Goal: Task Accomplishment & Management: Manage account settings

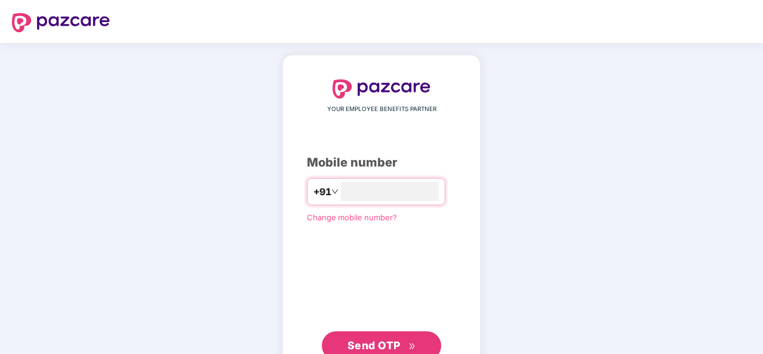
type input "**********"
click at [395, 339] on span "Send OTP" at bounding box center [374, 345] width 53 height 13
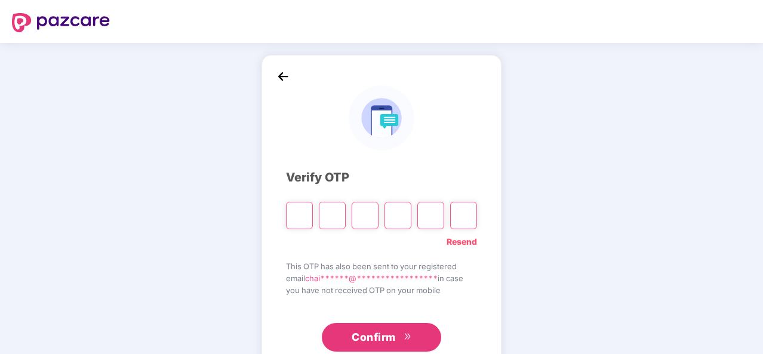
type input "*"
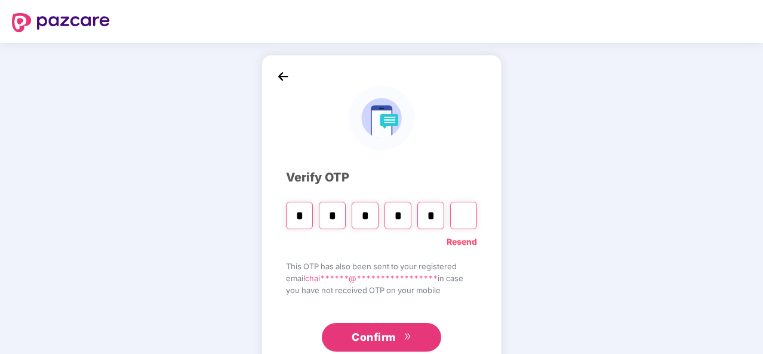
type input "*"
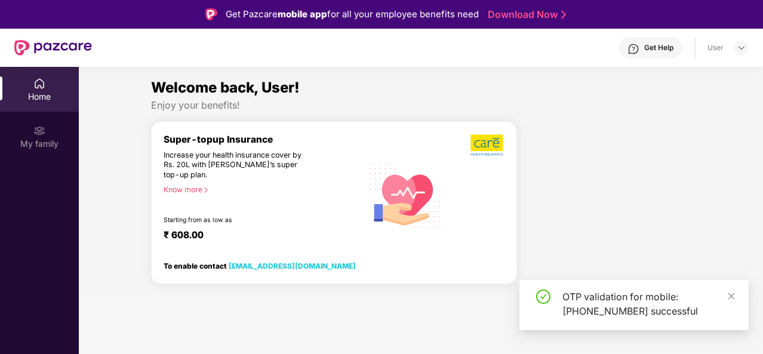
click at [601, 177] on div at bounding box center [609, 207] width 174 height 173
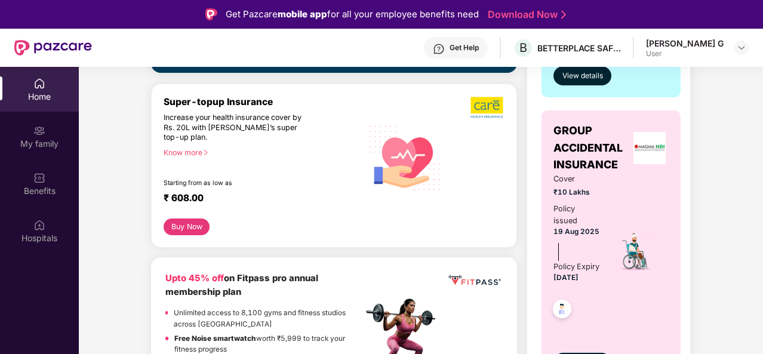
scroll to position [478, 0]
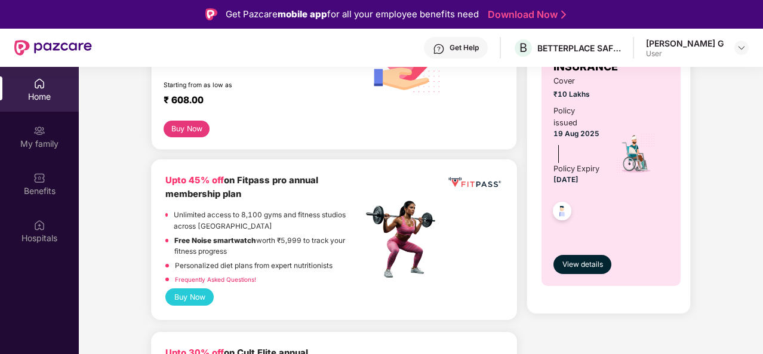
click at [288, 290] on div "Buy Now" at bounding box center [333, 296] width 337 height 17
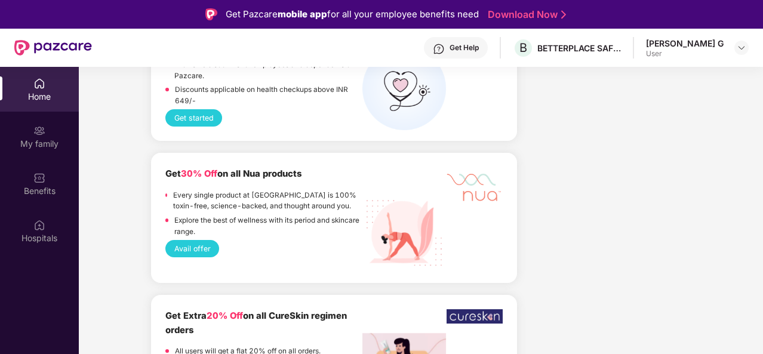
scroll to position [1513, 0]
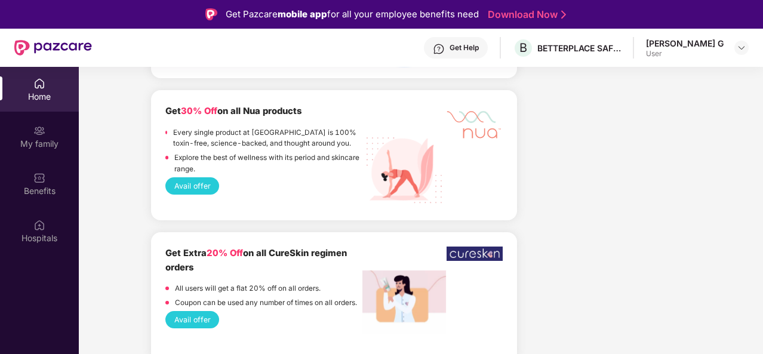
click at [41, 135] on img at bounding box center [39, 131] width 12 height 12
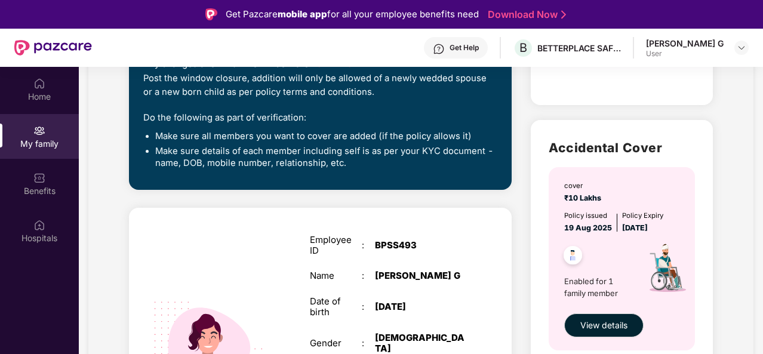
scroll to position [398, 0]
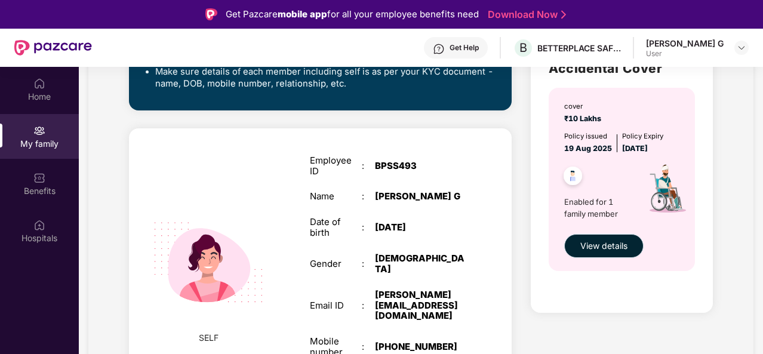
click at [601, 243] on span "View details" at bounding box center [604, 246] width 47 height 13
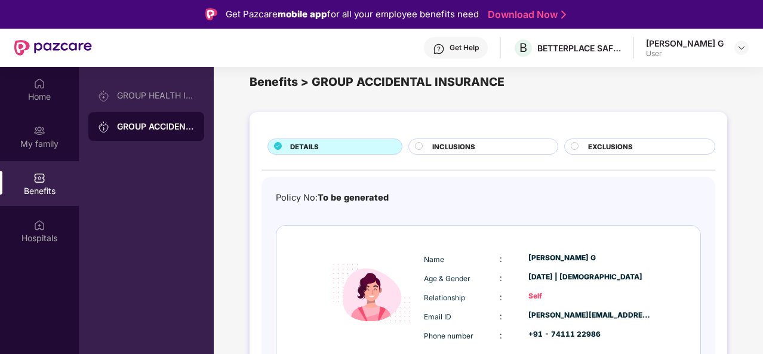
scroll to position [0, 0]
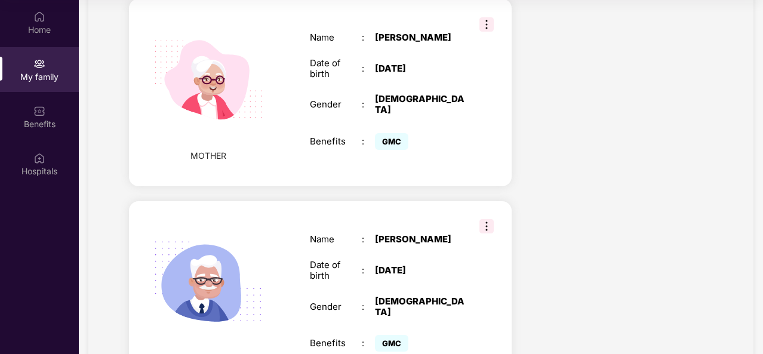
scroll to position [1154, 0]
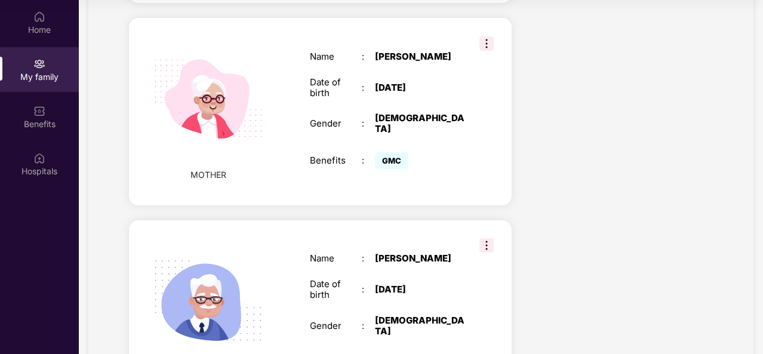
click at [484, 238] on img at bounding box center [487, 245] width 14 height 14
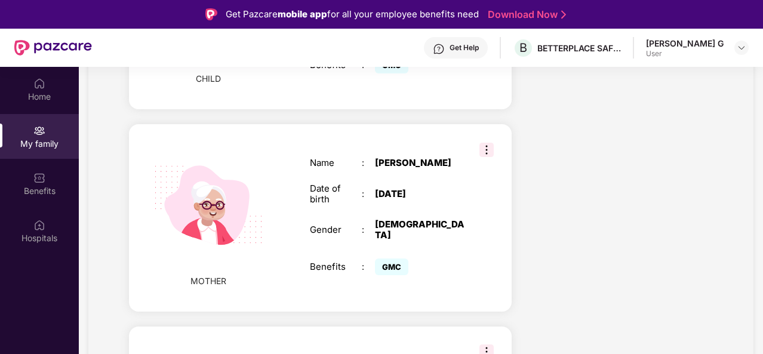
scroll to position [1234, 0]
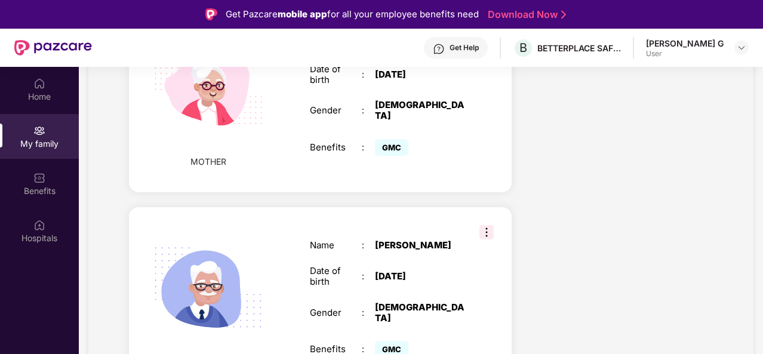
click at [480, 225] on img at bounding box center [487, 232] width 14 height 14
click at [499, 229] on span "Remove" at bounding box center [514, 232] width 32 height 13
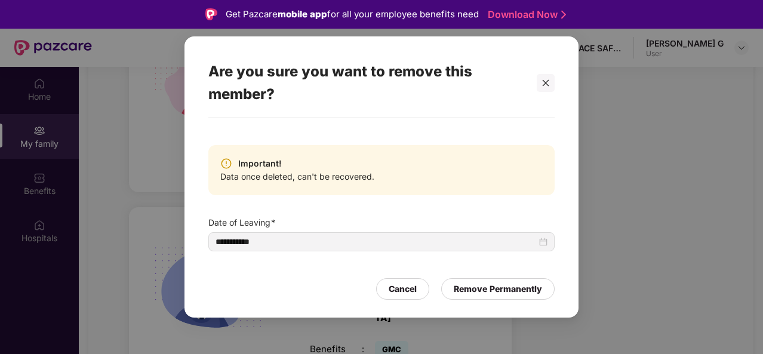
click at [393, 290] on div "Cancel" at bounding box center [403, 289] width 28 height 13
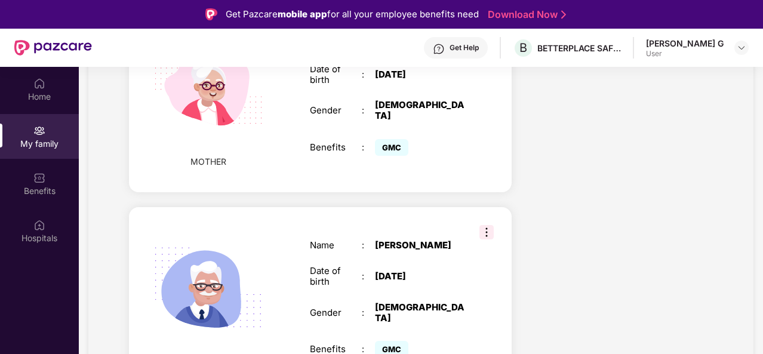
scroll to position [67, 0]
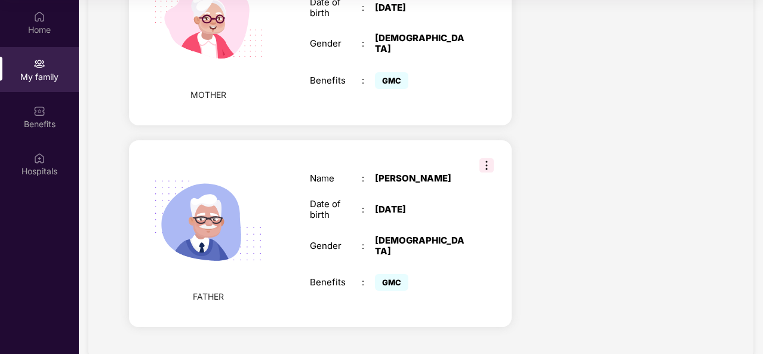
click at [26, 105] on div "Benefits" at bounding box center [39, 116] width 79 height 45
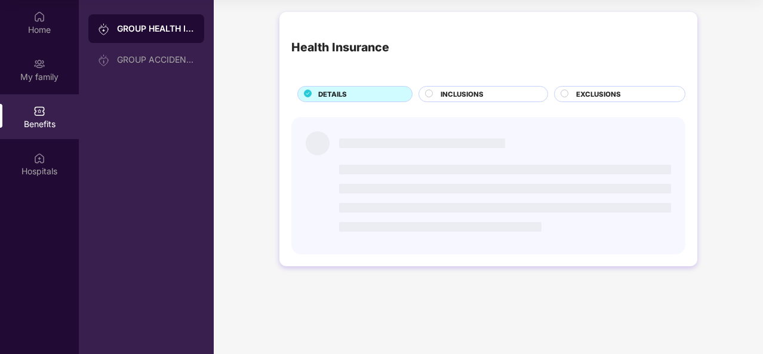
scroll to position [0, 0]
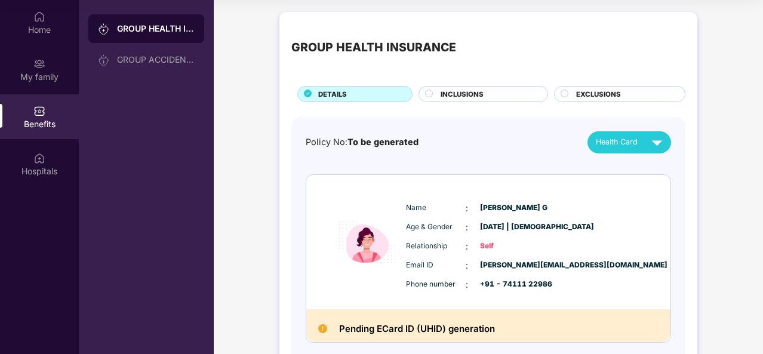
click at [35, 76] on div "My family" at bounding box center [39, 77] width 79 height 12
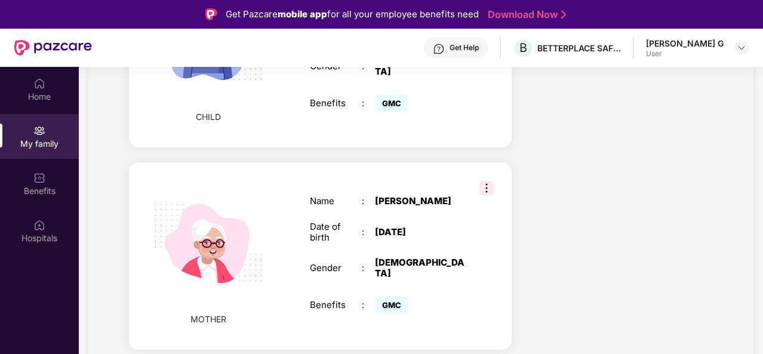
scroll to position [1075, 0]
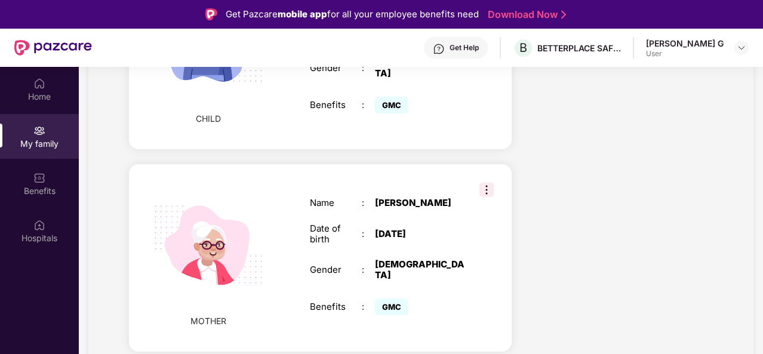
click at [41, 174] on img at bounding box center [39, 178] width 12 height 12
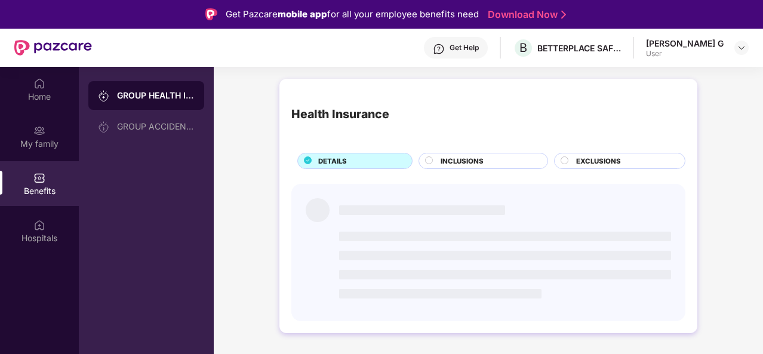
scroll to position [0, 0]
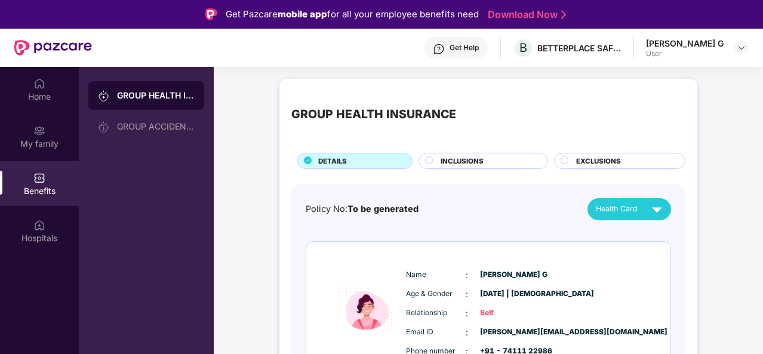
click at [145, 91] on div "GROUP HEALTH INSURANCE" at bounding box center [156, 96] width 78 height 12
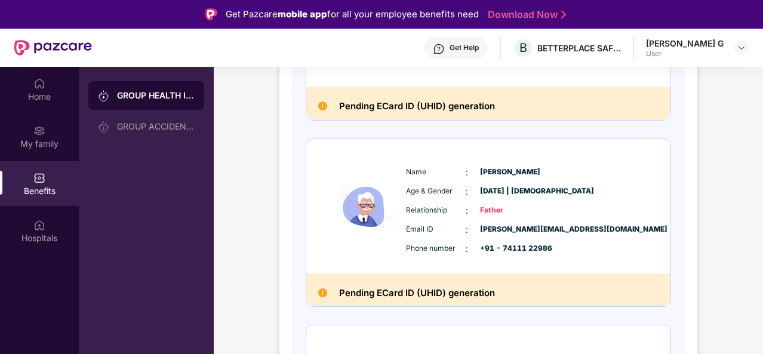
scroll to position [647, 0]
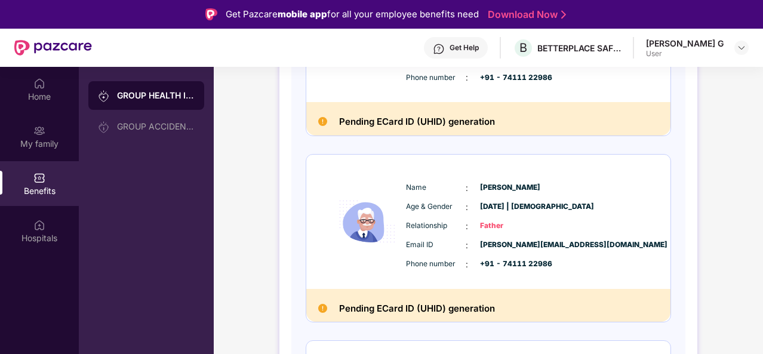
click at [347, 192] on img at bounding box center [368, 222] width 72 height 99
click at [609, 239] on div "Email ID : [PERSON_NAME][EMAIL_ADDRESS][DOMAIN_NAME]" at bounding box center [524, 245] width 237 height 13
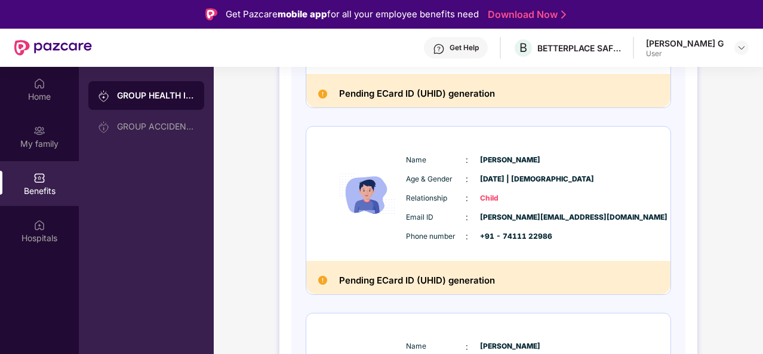
click at [126, 129] on div "GROUP ACCIDENTAL INSURANCE" at bounding box center [156, 127] width 78 height 10
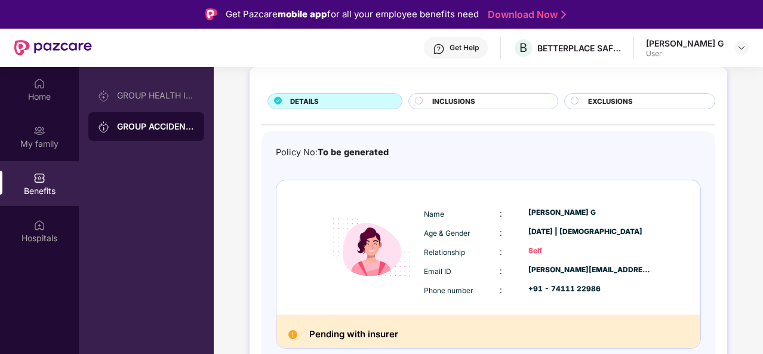
scroll to position [0, 0]
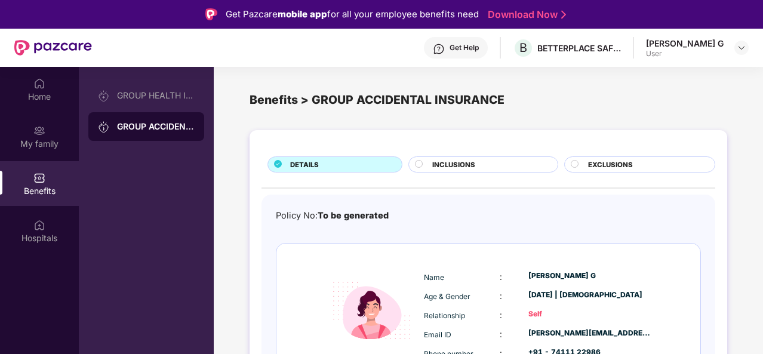
click at [42, 126] on img at bounding box center [39, 131] width 12 height 12
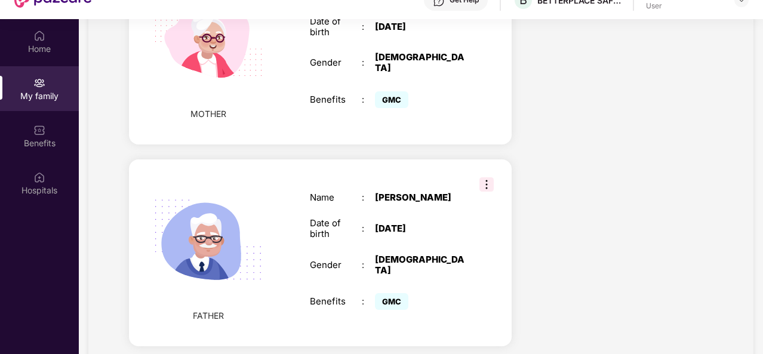
scroll to position [67, 0]
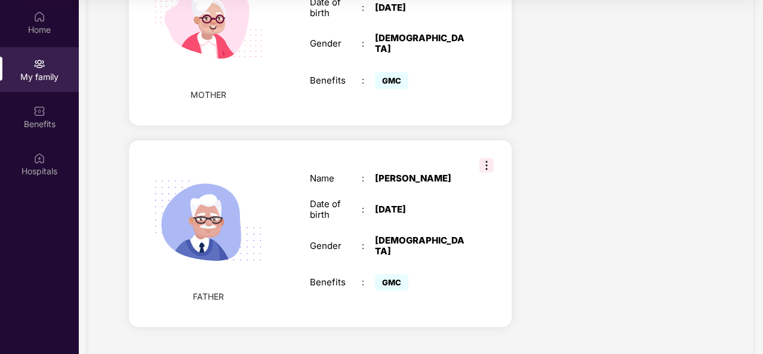
click at [490, 158] on img at bounding box center [487, 165] width 14 height 14
click at [49, 110] on div "Benefits" at bounding box center [39, 116] width 79 height 45
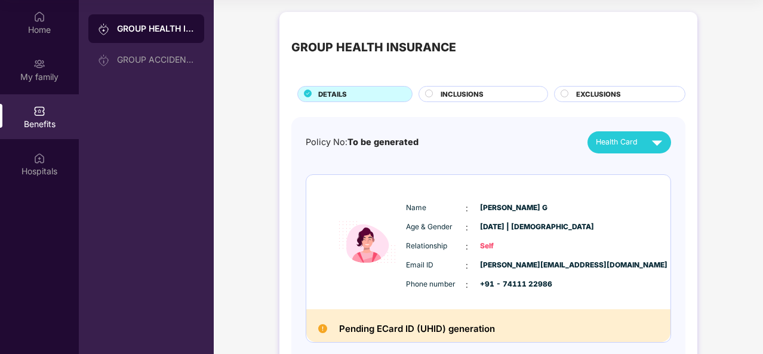
click at [55, 72] on div "My family" at bounding box center [39, 77] width 79 height 12
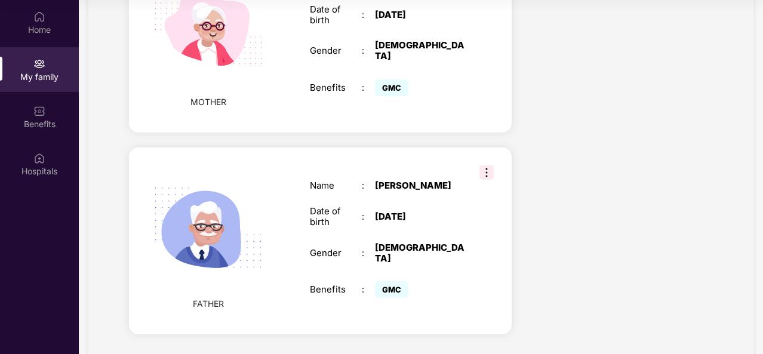
scroll to position [1234, 0]
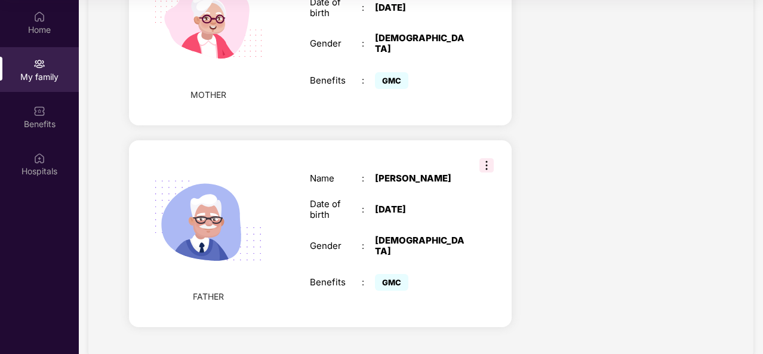
click at [491, 158] on img at bounding box center [487, 165] width 14 height 14
click at [495, 170] on span "Remove" at bounding box center [508, 165] width 44 height 13
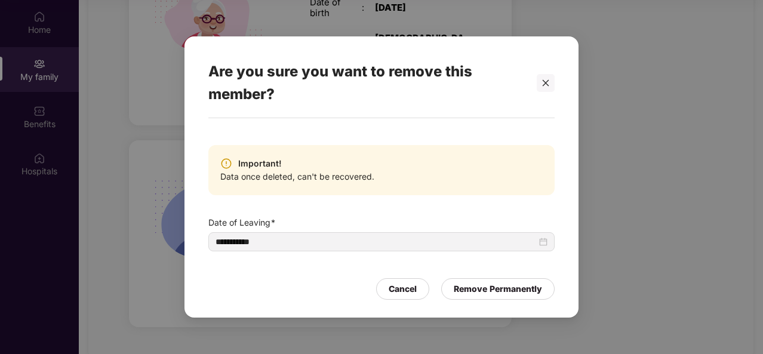
click at [472, 290] on div "Remove Permanently" at bounding box center [498, 289] width 88 height 13
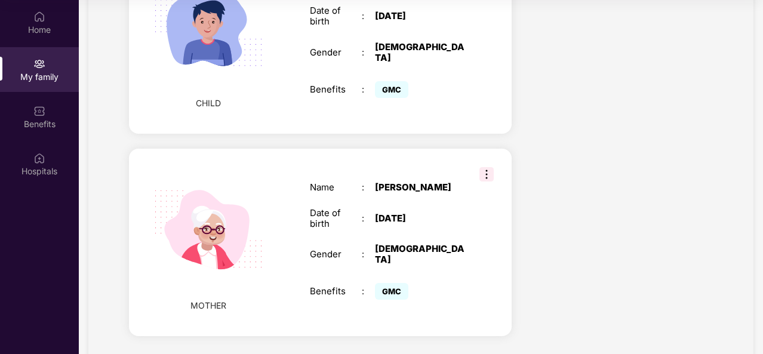
scroll to position [1032, 0]
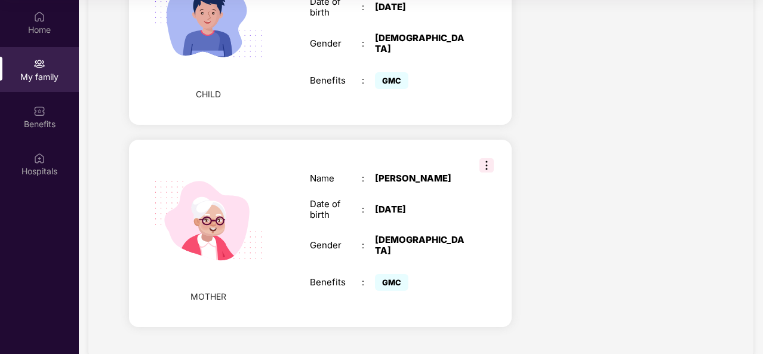
click at [49, 76] on div "My family" at bounding box center [39, 77] width 79 height 12
click at [55, 30] on div "Home" at bounding box center [39, 30] width 79 height 12
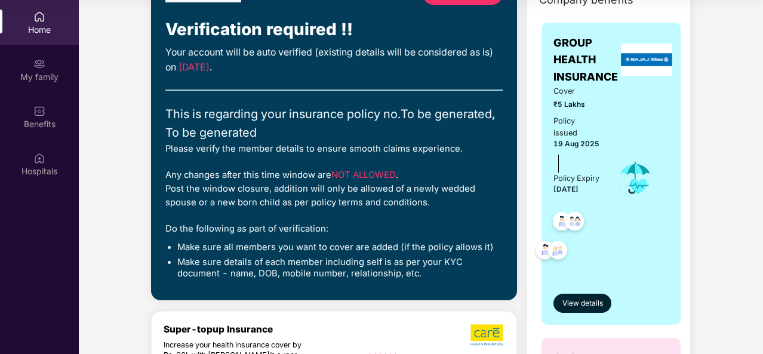
scroll to position [0, 0]
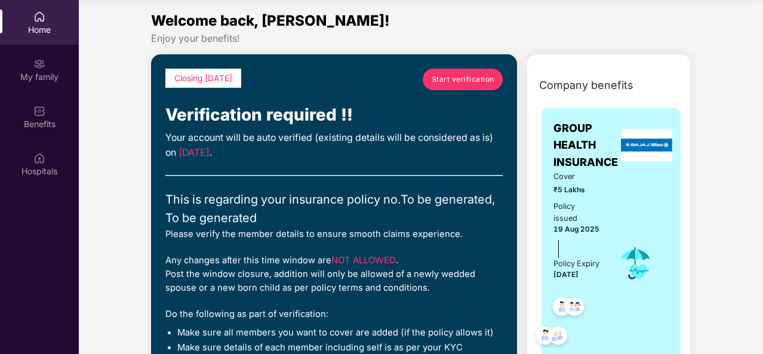
click at [31, 13] on div "Home" at bounding box center [39, 22] width 79 height 45
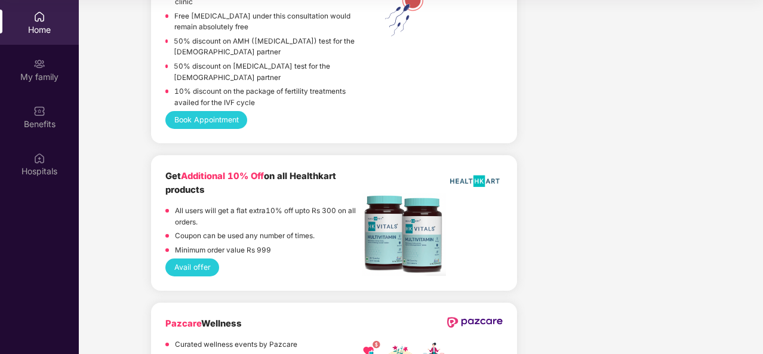
scroll to position [2816, 0]
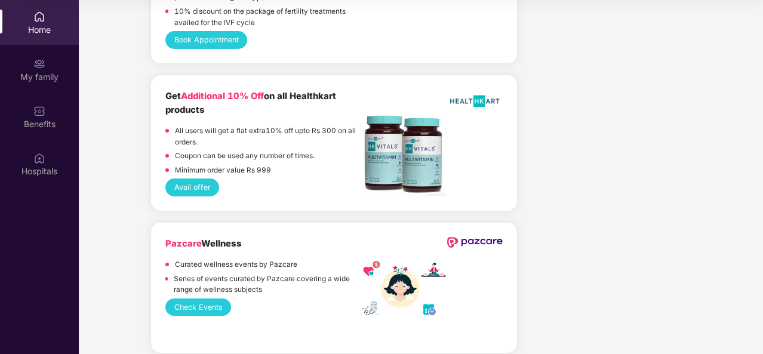
click at [49, 71] on div "My family" at bounding box center [39, 77] width 79 height 12
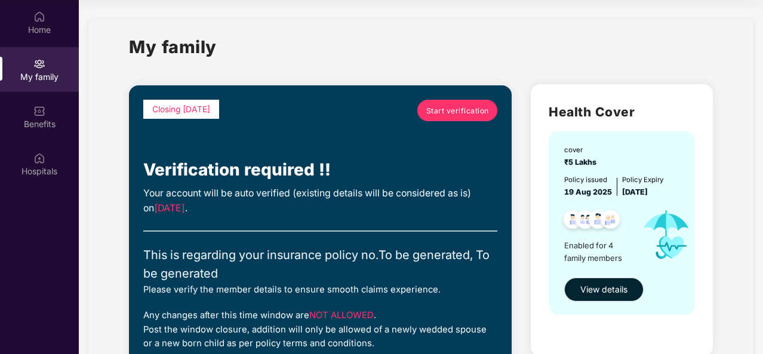
click at [443, 111] on span "Start verification" at bounding box center [457, 110] width 63 height 11
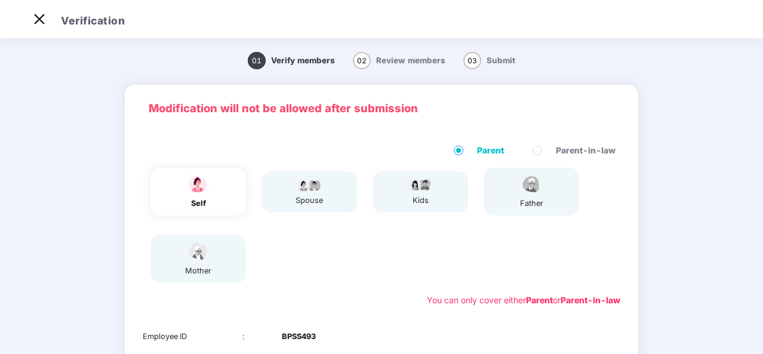
scroll to position [29, 0]
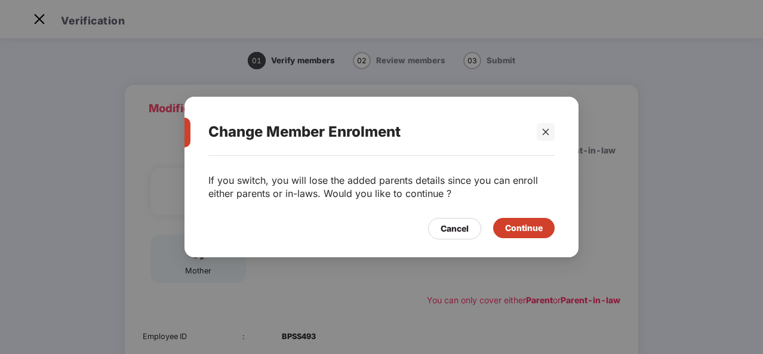
click at [511, 227] on div "Continue" at bounding box center [524, 228] width 38 height 13
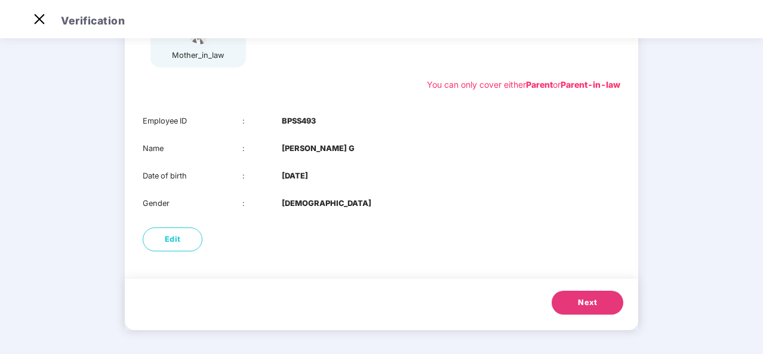
scroll to position [0, 0]
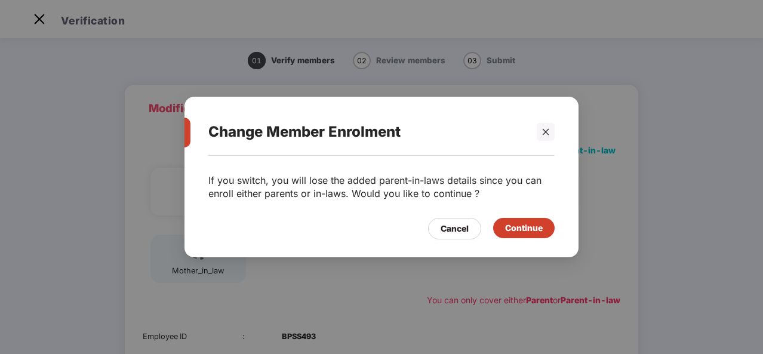
click at [508, 229] on div "Continue" at bounding box center [524, 228] width 38 height 13
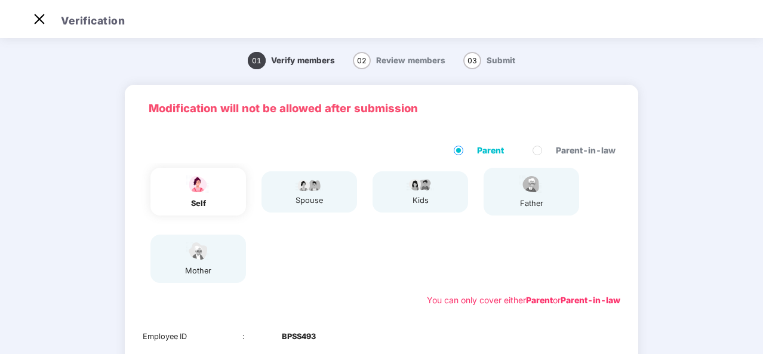
click at [339, 240] on div "self spouse kids father mother" at bounding box center [381, 225] width 487 height 125
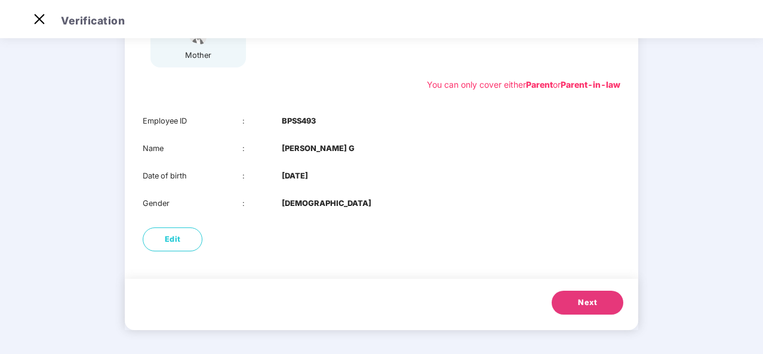
scroll to position [56, 0]
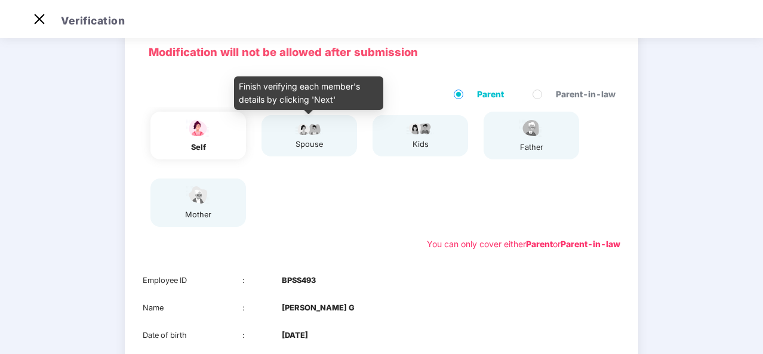
click at [318, 134] on img at bounding box center [309, 128] width 30 height 14
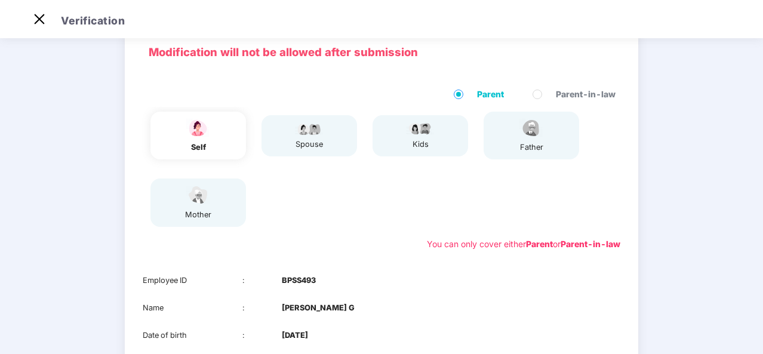
click at [366, 213] on div "self spouse kids father mother" at bounding box center [381, 169] width 487 height 125
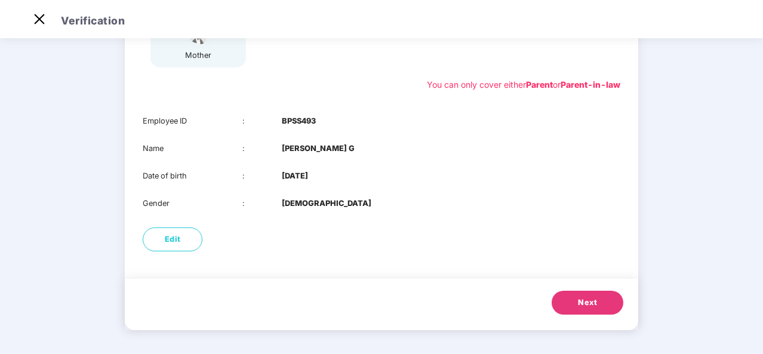
click at [590, 300] on span "Next" at bounding box center [587, 303] width 19 height 12
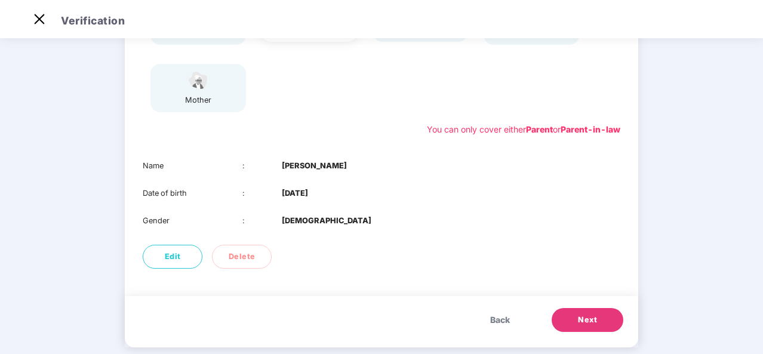
scroll to position [188, 0]
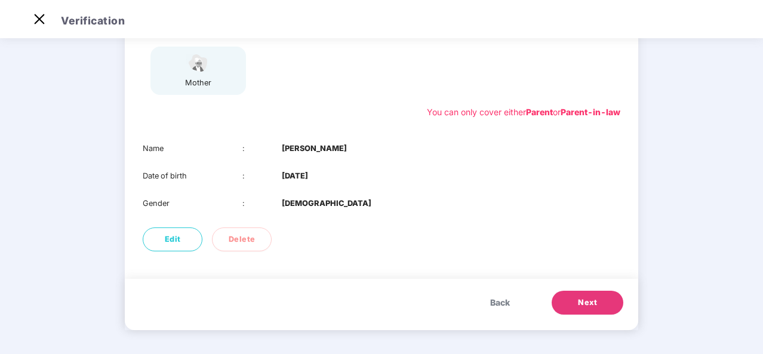
click at [585, 294] on button "Next" at bounding box center [588, 303] width 72 height 24
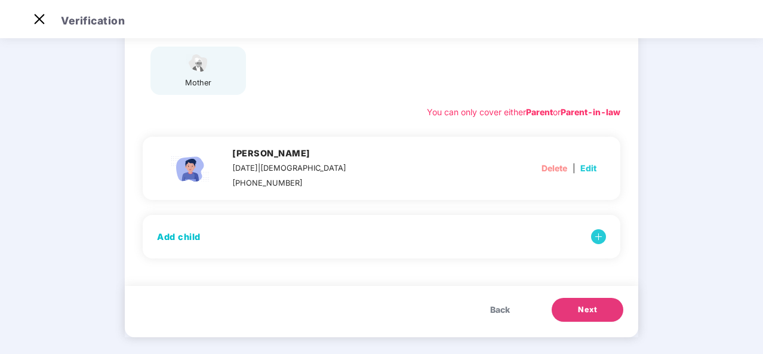
click at [504, 306] on span "Back" at bounding box center [500, 309] width 20 height 13
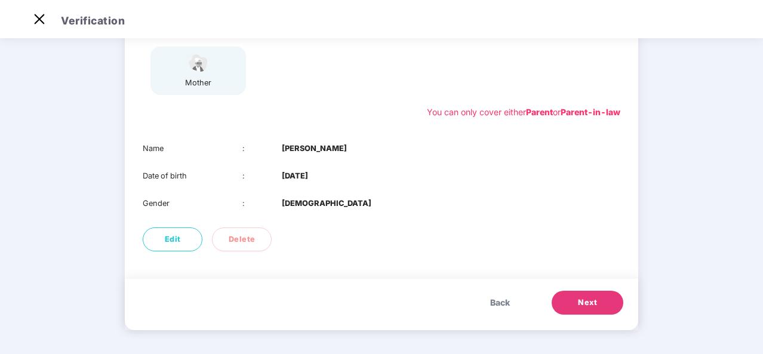
click at [568, 296] on button "Next" at bounding box center [588, 303] width 72 height 24
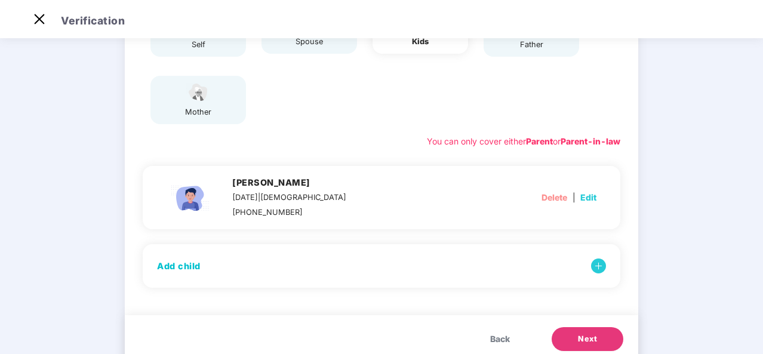
scroll to position [195, 0]
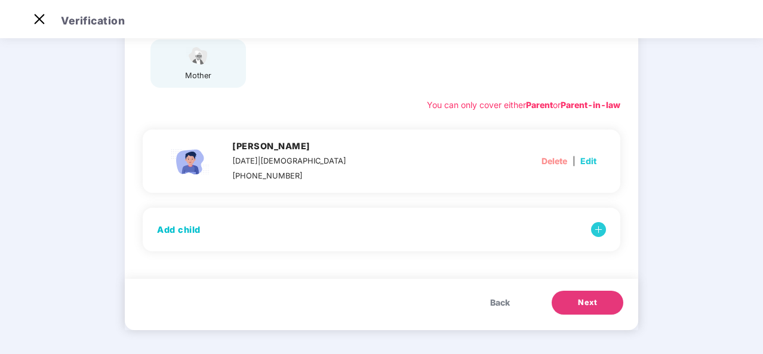
click at [604, 308] on button "Next" at bounding box center [588, 303] width 72 height 24
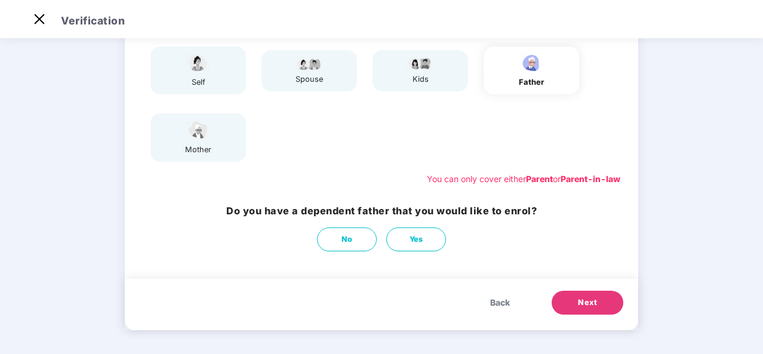
scroll to position [121, 0]
drag, startPoint x: 393, startPoint y: 212, endPoint x: 300, endPoint y: 214, distance: 92.6
click at [300, 214] on h3 "Do you have a dependent father that you would like to enrol?" at bounding box center [381, 211] width 311 height 15
copy h3 "dependent father"
click at [421, 241] on span "Yes" at bounding box center [417, 240] width 14 height 12
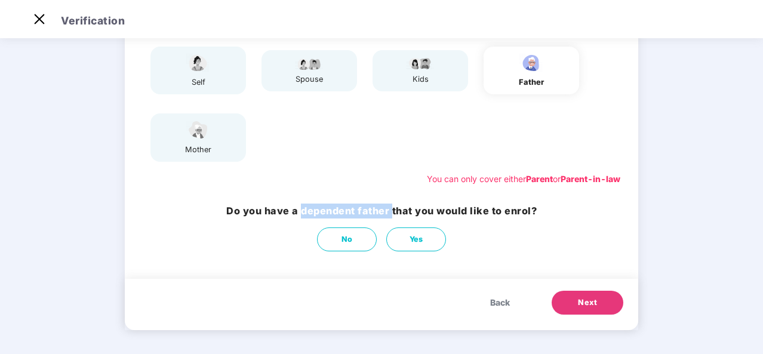
select select "****"
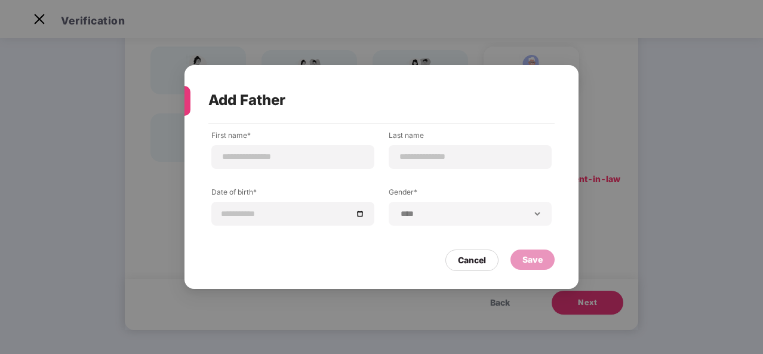
click at [461, 257] on div "Cancel" at bounding box center [472, 260] width 28 height 13
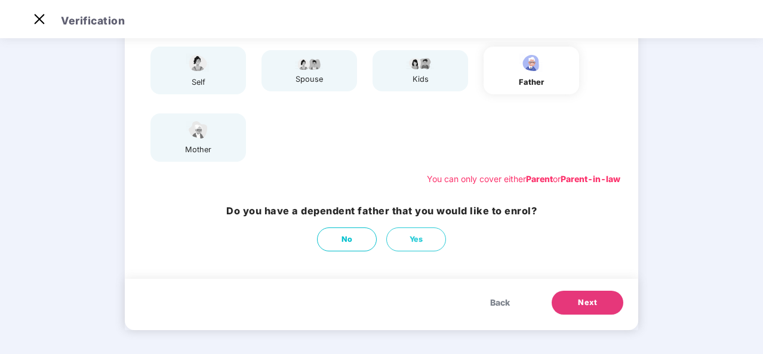
click at [369, 146] on div "self spouse kids father mother" at bounding box center [381, 104] width 487 height 125
click at [578, 303] on span "Next" at bounding box center [587, 303] width 19 height 12
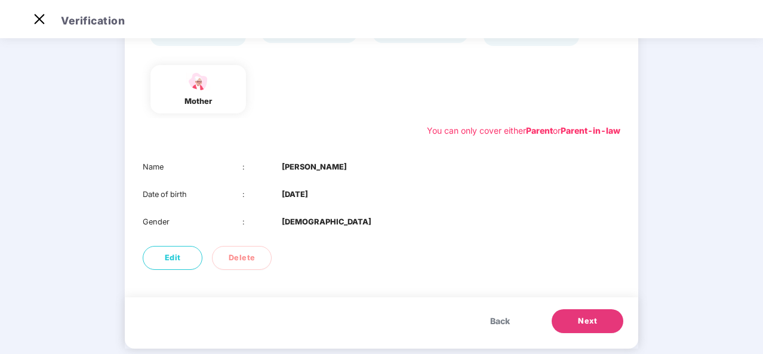
scroll to position [188, 0]
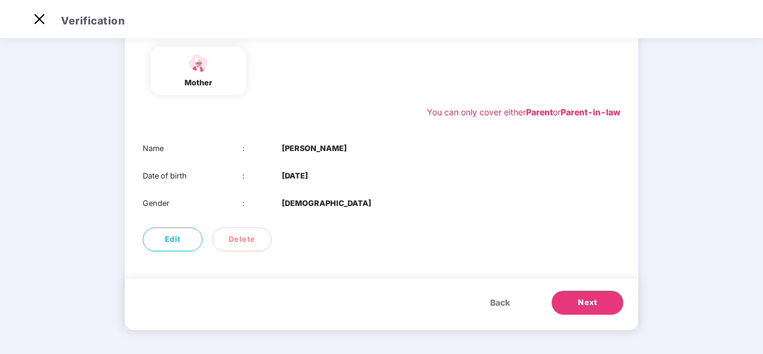
click at [512, 222] on div "Edit Delete" at bounding box center [382, 240] width 514 height 36
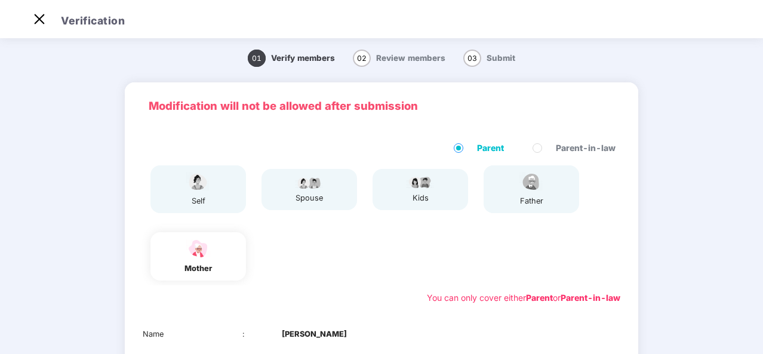
scroll to position [0, 0]
